Goal: Task Accomplishment & Management: Manage account settings

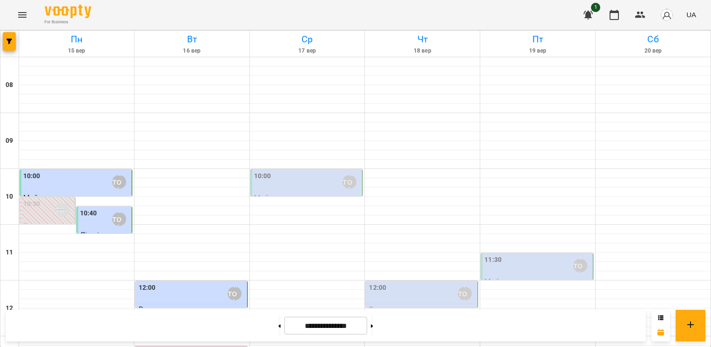
scroll to position [233, 0]
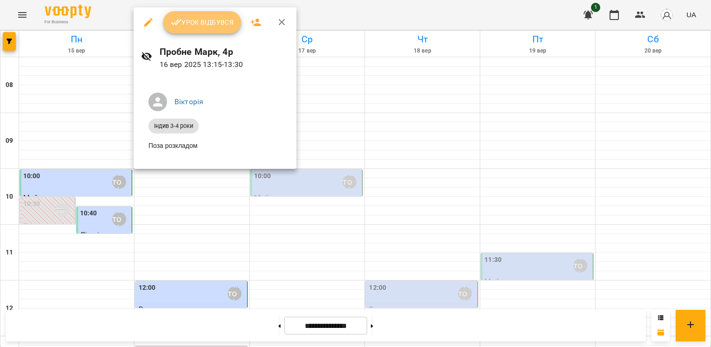
click at [199, 26] on span "Урок відбувся" at bounding box center [202, 22] width 63 height 11
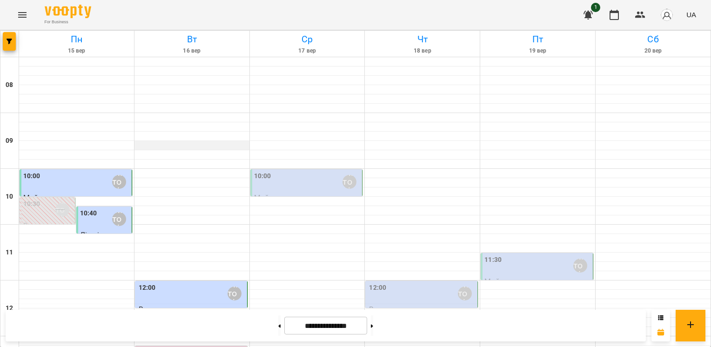
scroll to position [140, 0]
click at [186, 283] on div "12:00 [PERSON_NAME]" at bounding box center [192, 293] width 107 height 21
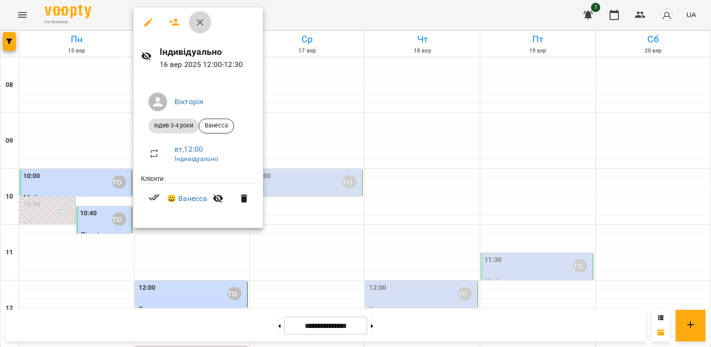
click at [204, 27] on icon "button" at bounding box center [200, 22] width 11 height 11
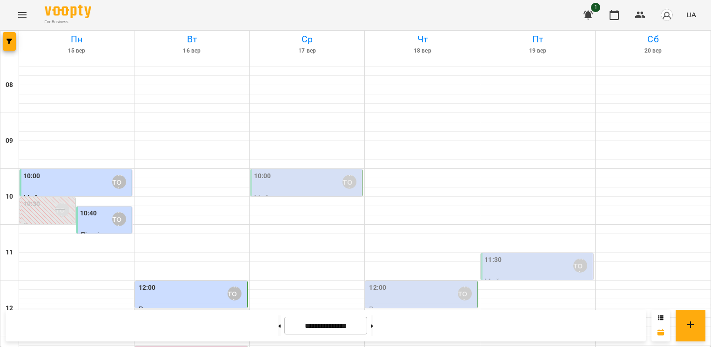
scroll to position [186, 0]
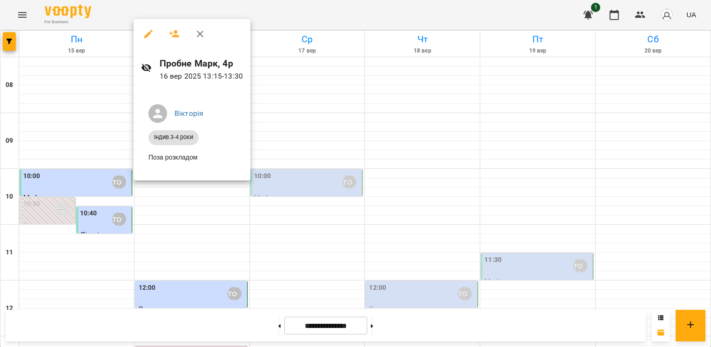
click at [276, 170] on div at bounding box center [355, 173] width 711 height 347
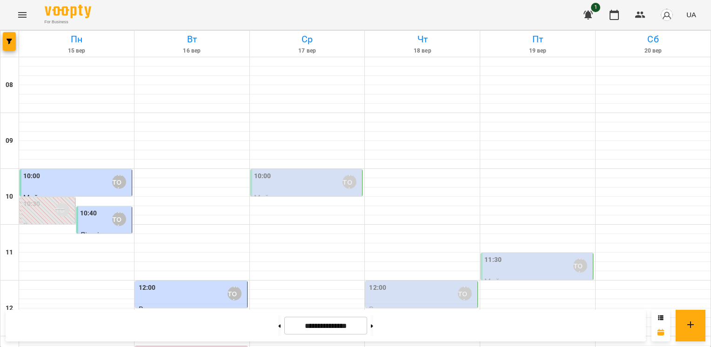
scroll to position [419, 0]
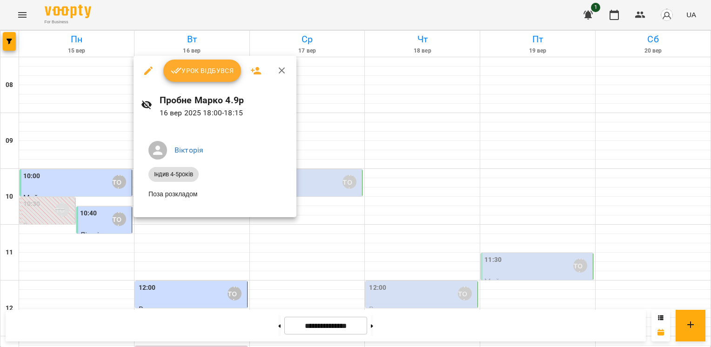
click at [284, 72] on icon "button" at bounding box center [281, 70] width 11 height 11
